Goal: Task Accomplishment & Management: Manage account settings

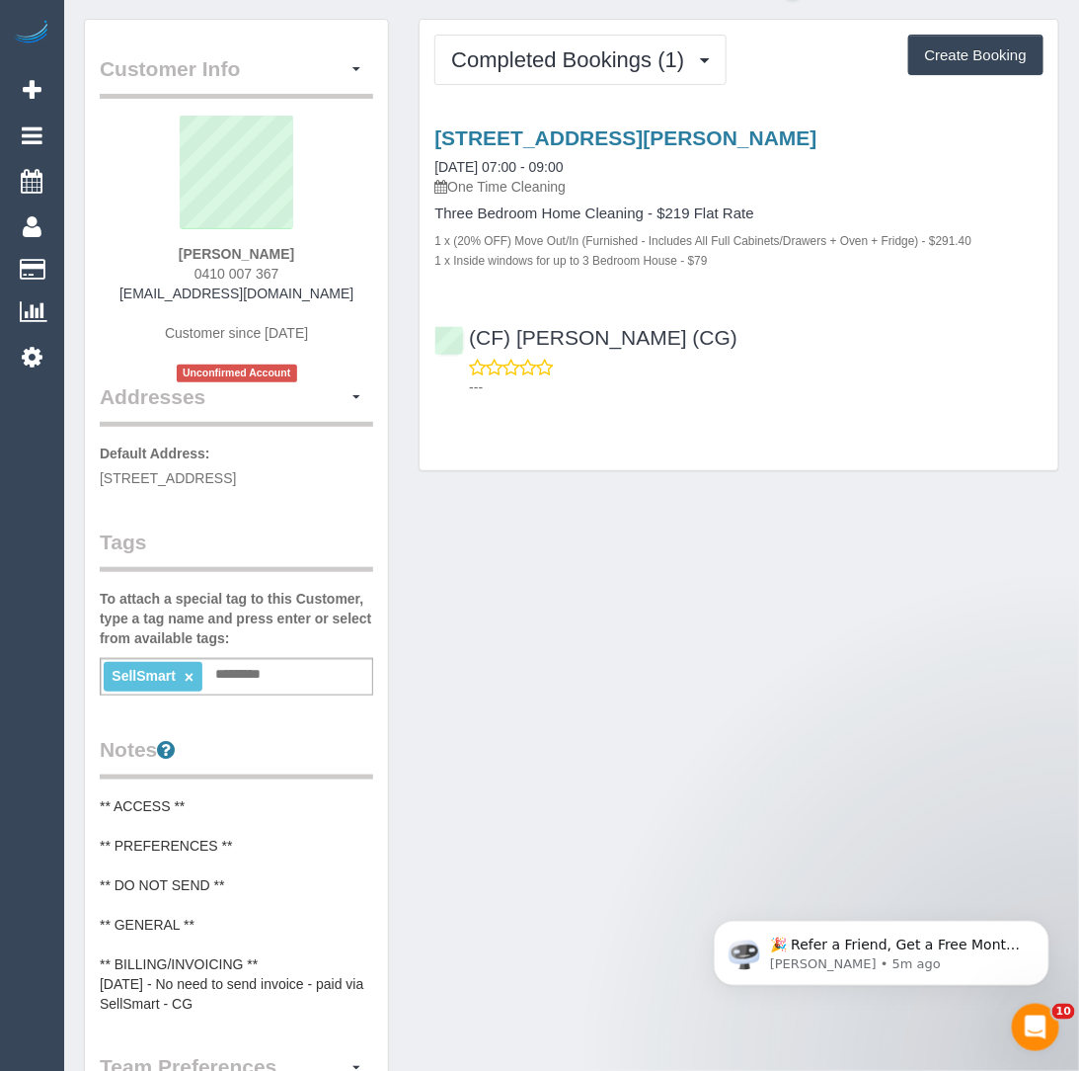
scroll to position [56, 0]
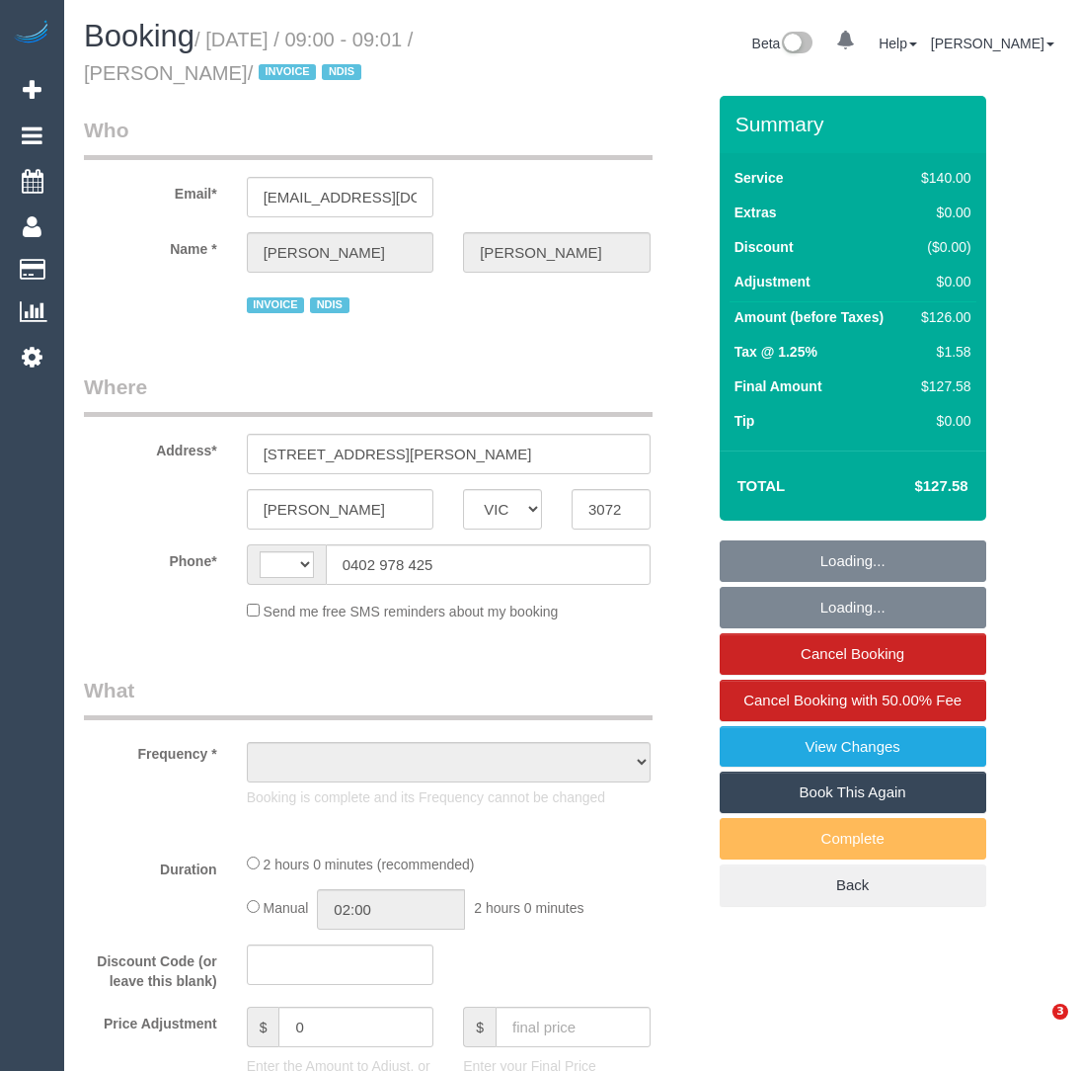
select select "VIC"
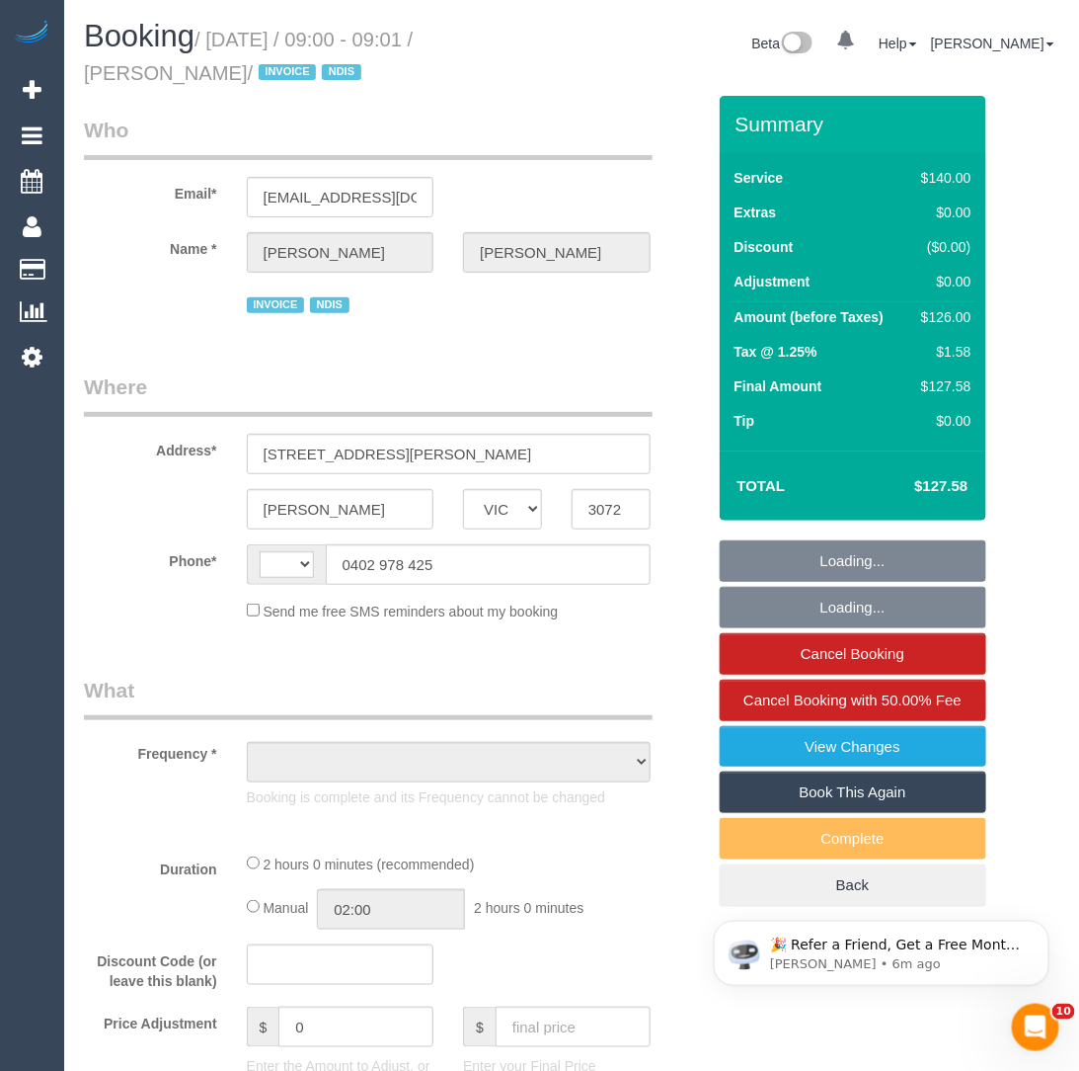
select select "string:AU"
select select "object:698"
select select "number:28"
select select "number:14"
select select "number:18"
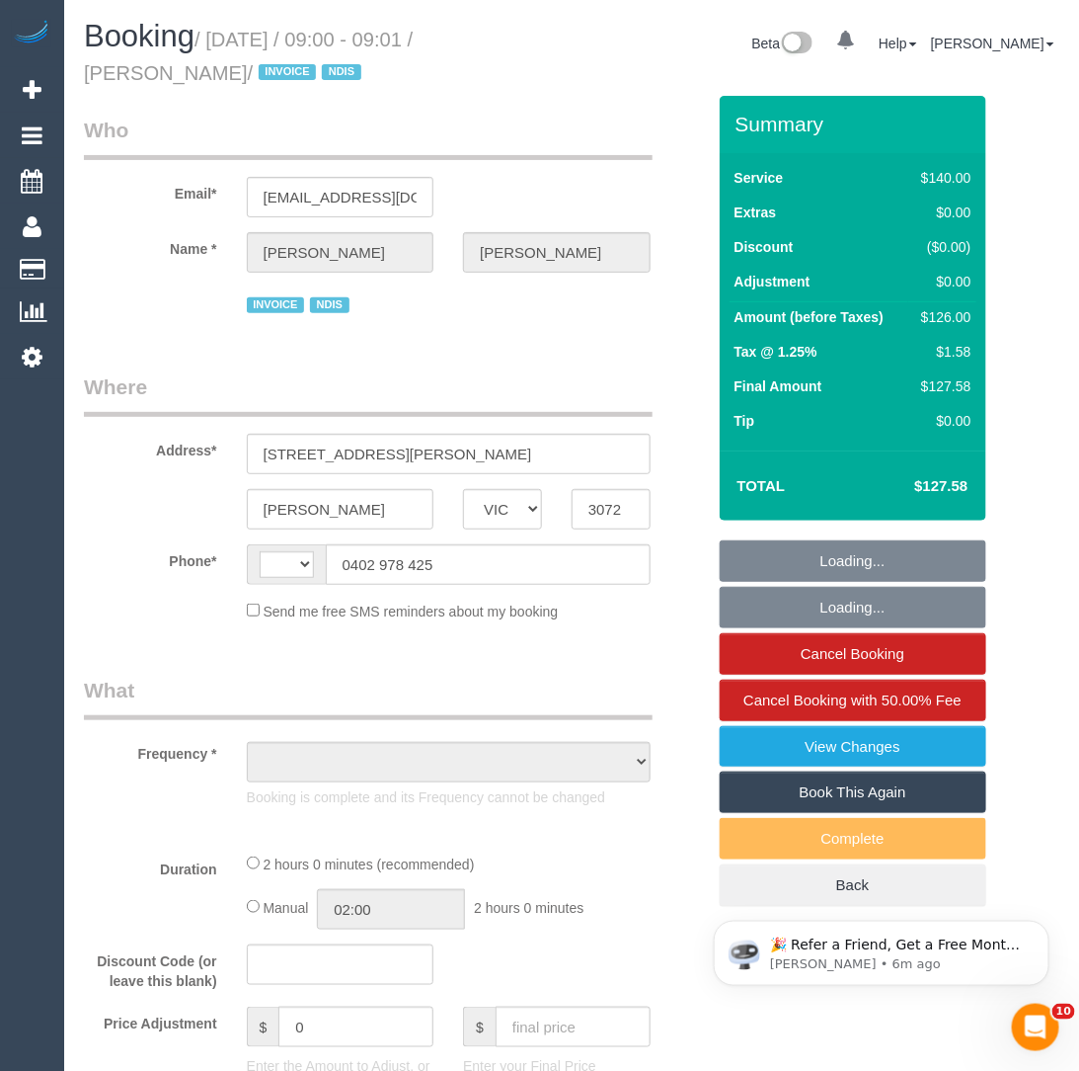
select select "number:25"
select select "number:34"
select select "number:13"
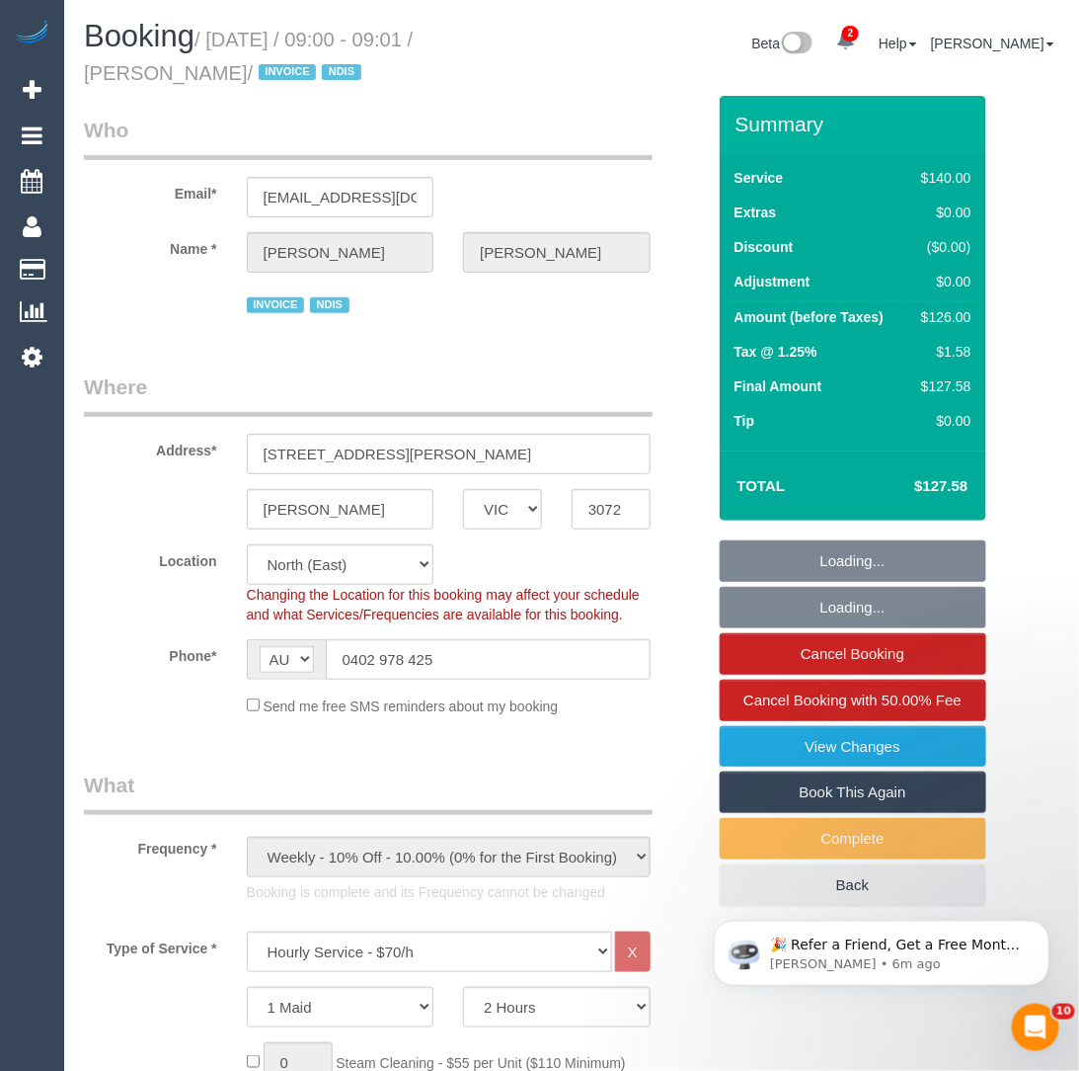
select select "object:1491"
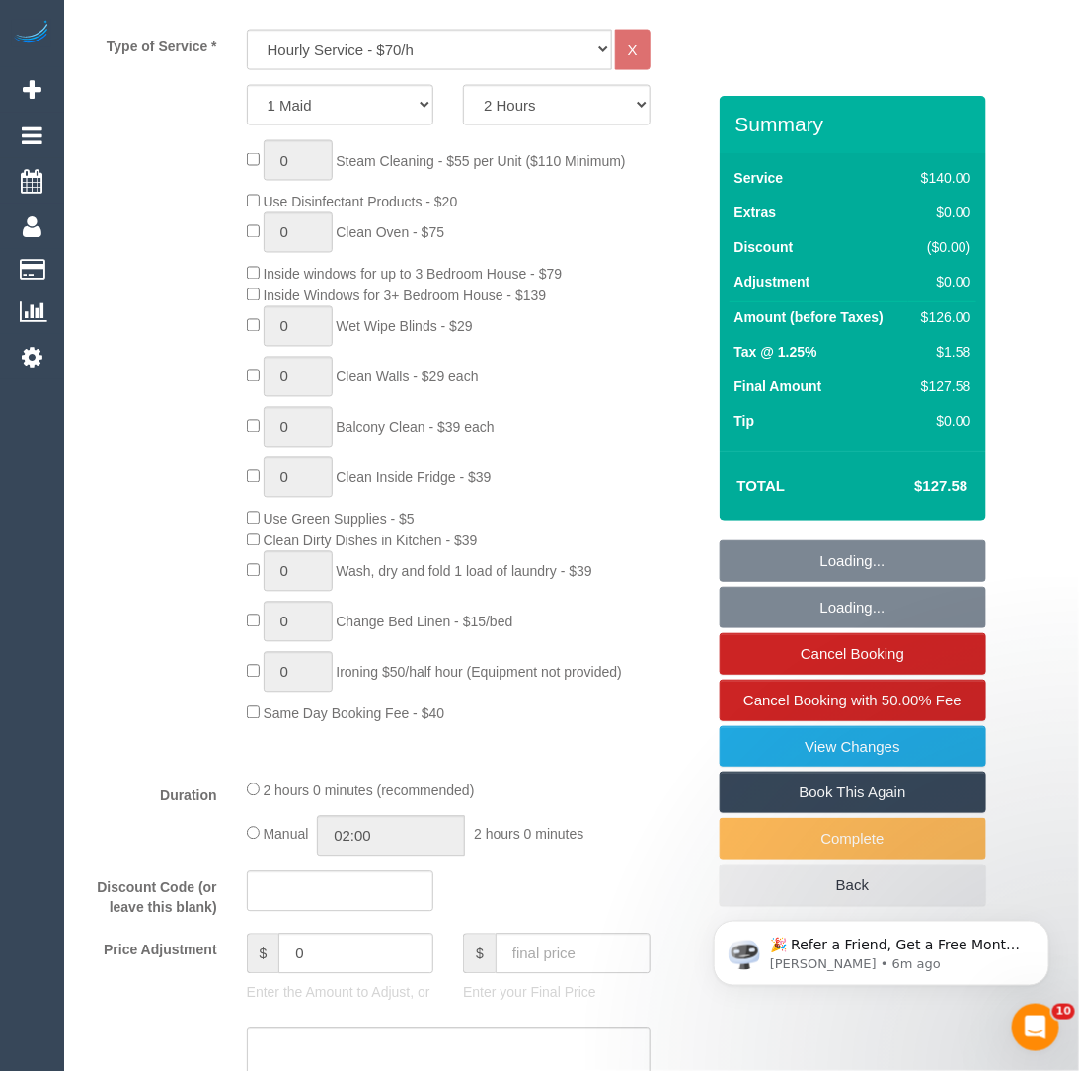
scroll to position [907, 0]
